Goal: Transaction & Acquisition: Purchase product/service

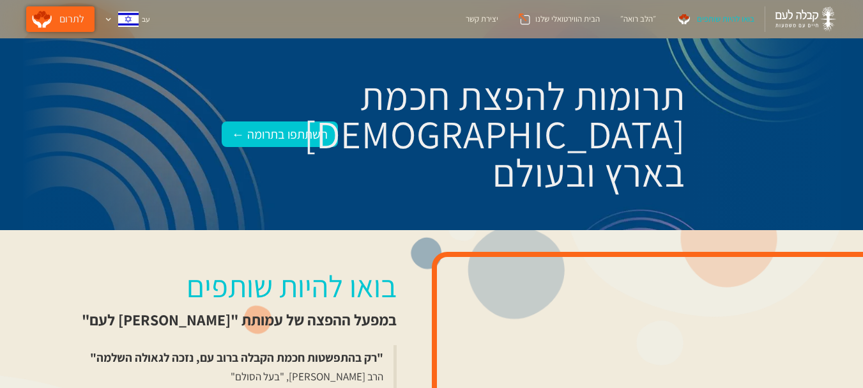
click at [54, 14] on link "לתרום" at bounding box center [60, 19] width 68 height 26
click at [105, 19] on div at bounding box center [108, 19] width 7 height 7
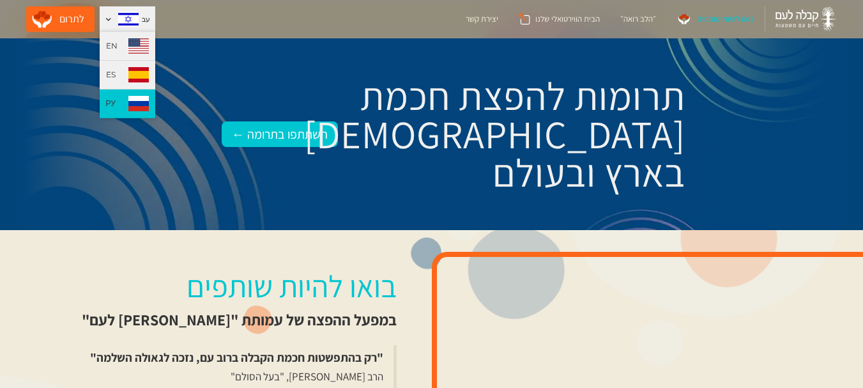
click at [129, 99] on img at bounding box center [138, 103] width 20 height 15
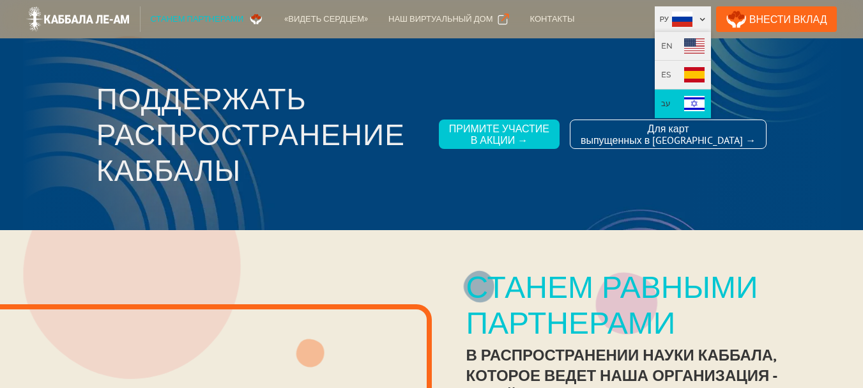
click at [704, 96] on img at bounding box center [694, 103] width 20 height 15
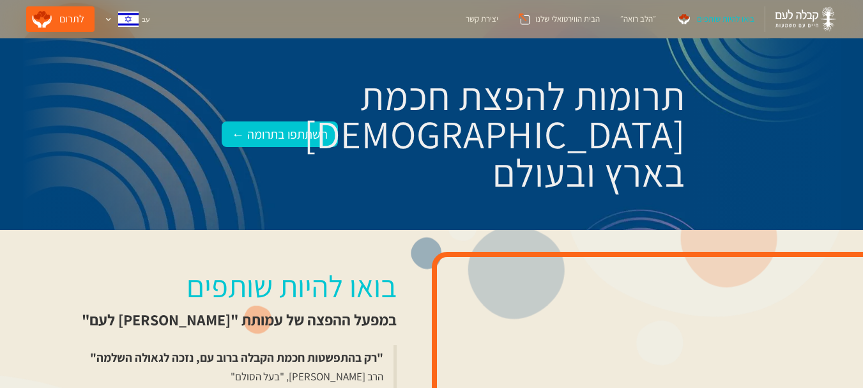
click at [723, 13] on div "בואו להיות שותפים" at bounding box center [725, 19] width 57 height 13
